Goal: Transaction & Acquisition: Book appointment/travel/reservation

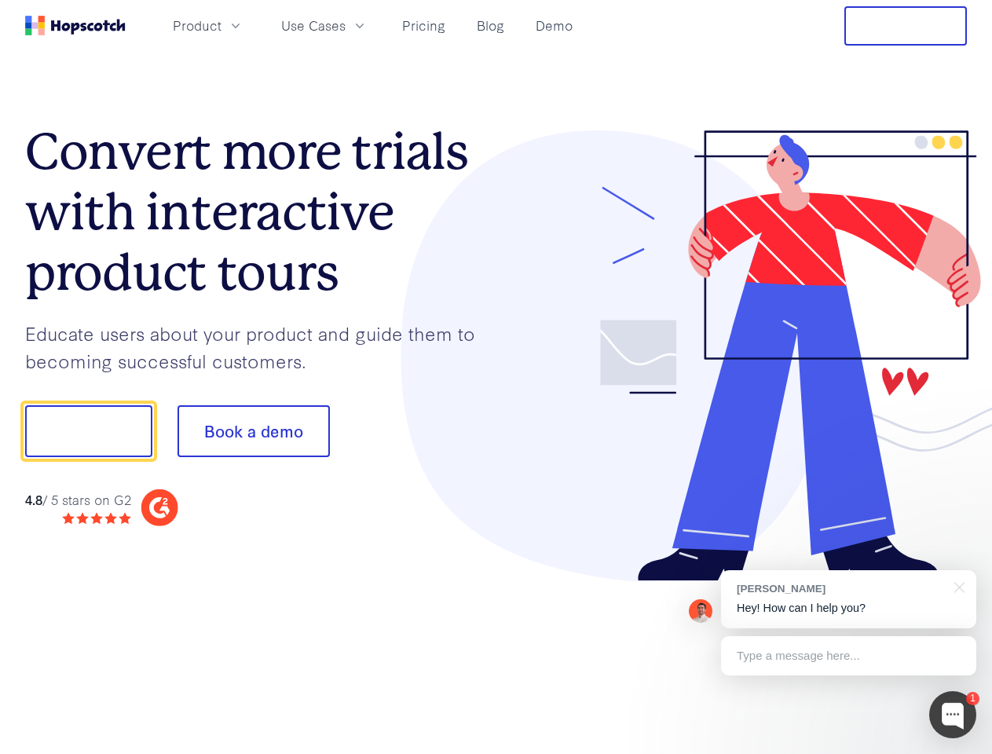
click at [496, 377] on div at bounding box center [731, 356] width 471 height 452
click at [221, 25] on span "Product" at bounding box center [197, 26] width 49 height 20
click at [346, 25] on span "Use Cases" at bounding box center [313, 26] width 64 height 20
click at [905, 26] on button "Free Trial" at bounding box center [905, 25] width 123 height 39
click at [88, 431] on button "Show me!" at bounding box center [88, 431] width 127 height 52
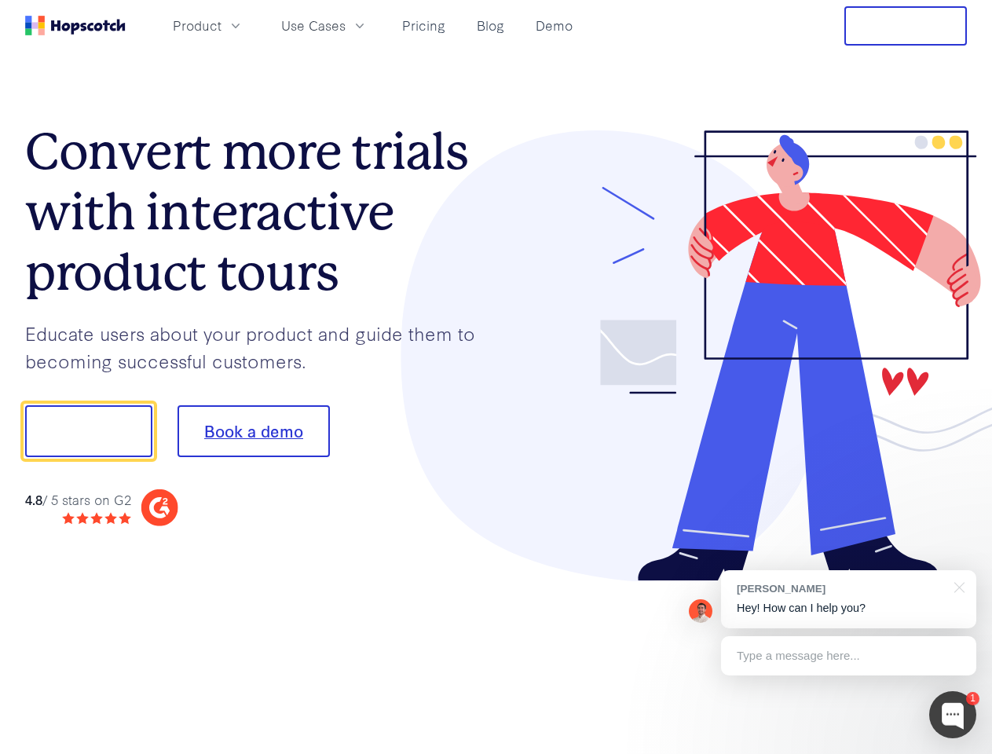
click at [253, 431] on button "Book a demo" at bounding box center [253, 431] width 152 height 52
click at [953, 715] on div at bounding box center [952, 714] width 47 height 47
click at [848, 599] on div "[PERSON_NAME] Hey! How can I help you?" at bounding box center [848, 599] width 255 height 58
click at [957, 586] on div at bounding box center [829, 429] width 294 height 524
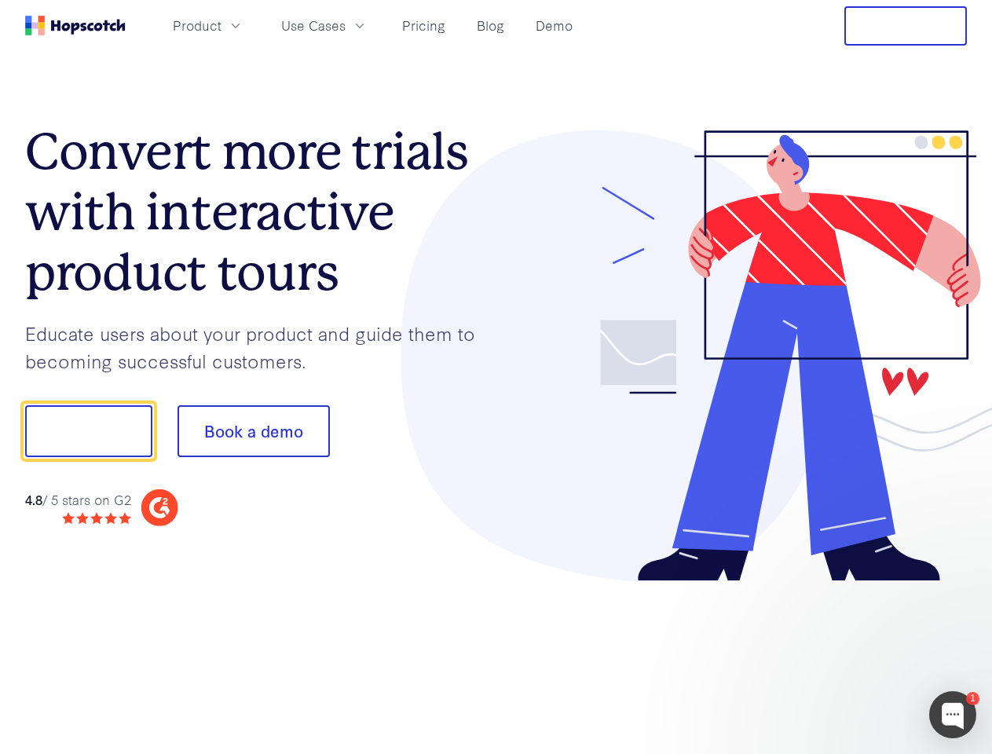
click at [848, 656] on div at bounding box center [829, 534] width 294 height 313
